Goal: Transaction & Acquisition: Book appointment/travel/reservation

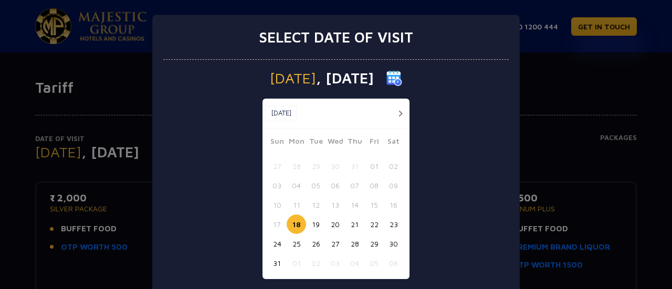
click at [335, 226] on button "20" at bounding box center [334, 224] width 19 height 19
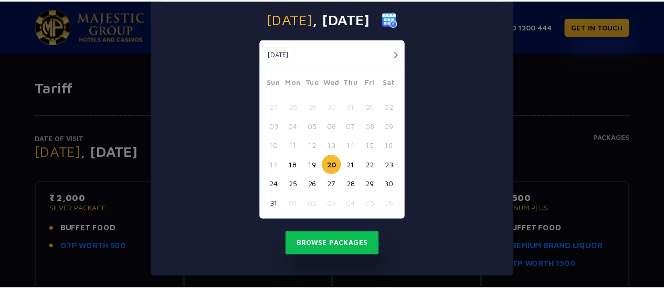
scroll to position [62, 0]
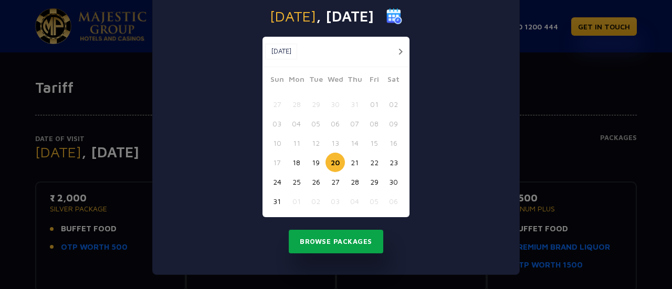
click at [331, 236] on button "Browse Packages" at bounding box center [336, 242] width 94 height 24
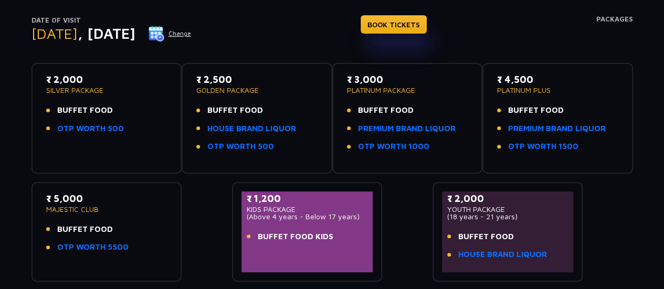
scroll to position [92, 0]
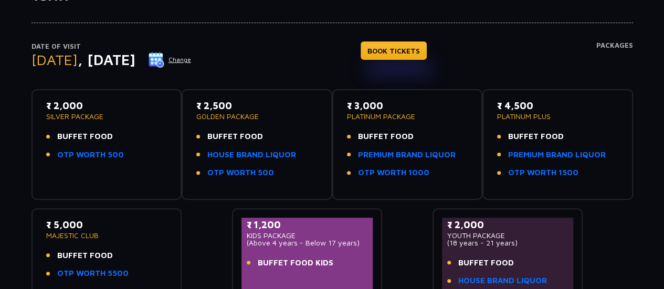
click at [129, 157] on li "OTP WORTH 500" at bounding box center [106, 155] width 121 height 12
click at [86, 152] on link "OTP WORTH 500" at bounding box center [90, 155] width 67 height 12
click at [397, 50] on div "Date of Visit [DATE] Change BOOK TICKETS Packages" at bounding box center [331, 65] width 601 height 48
click at [414, 50] on link "BOOK TICKETS" at bounding box center [393, 50] width 66 height 18
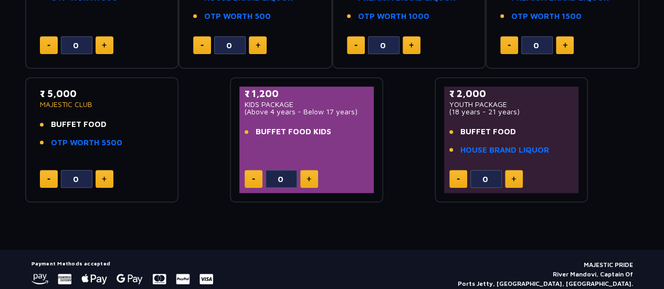
scroll to position [306, 0]
